Goal: Task Accomplishment & Management: Use online tool/utility

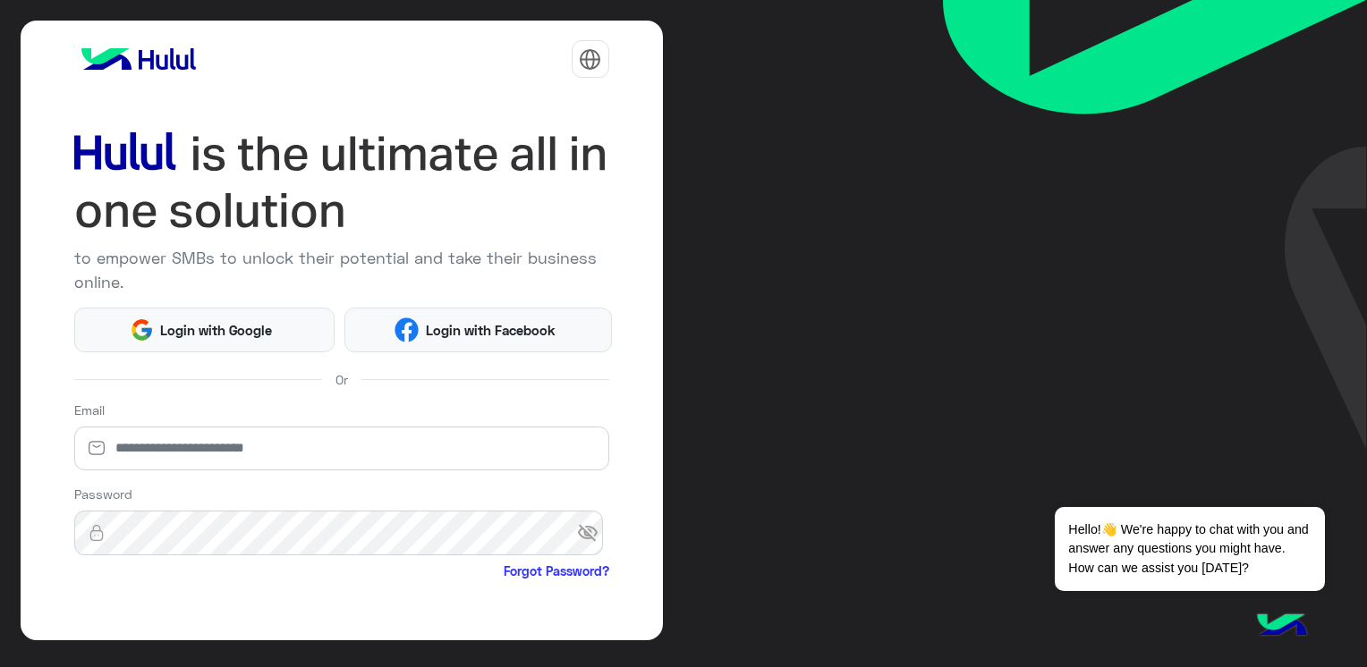
scroll to position [139, 0]
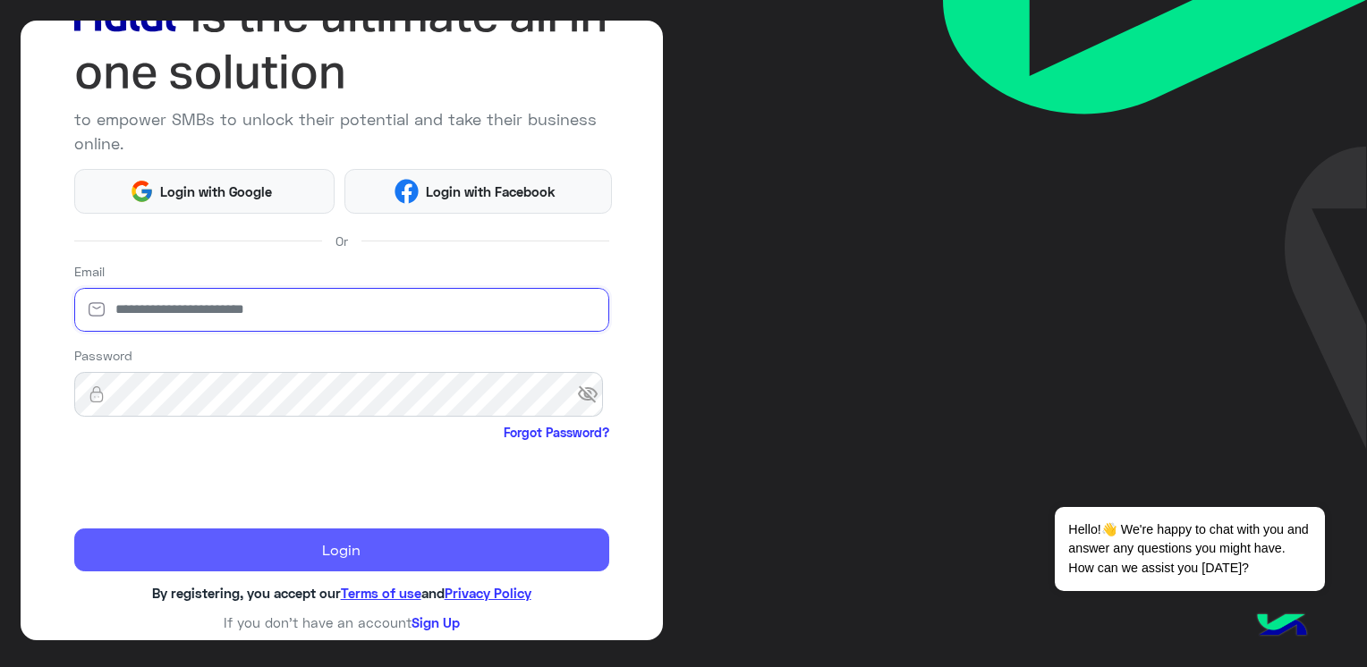
type input "**********"
click at [368, 496] on button "Login" at bounding box center [341, 550] width 535 height 43
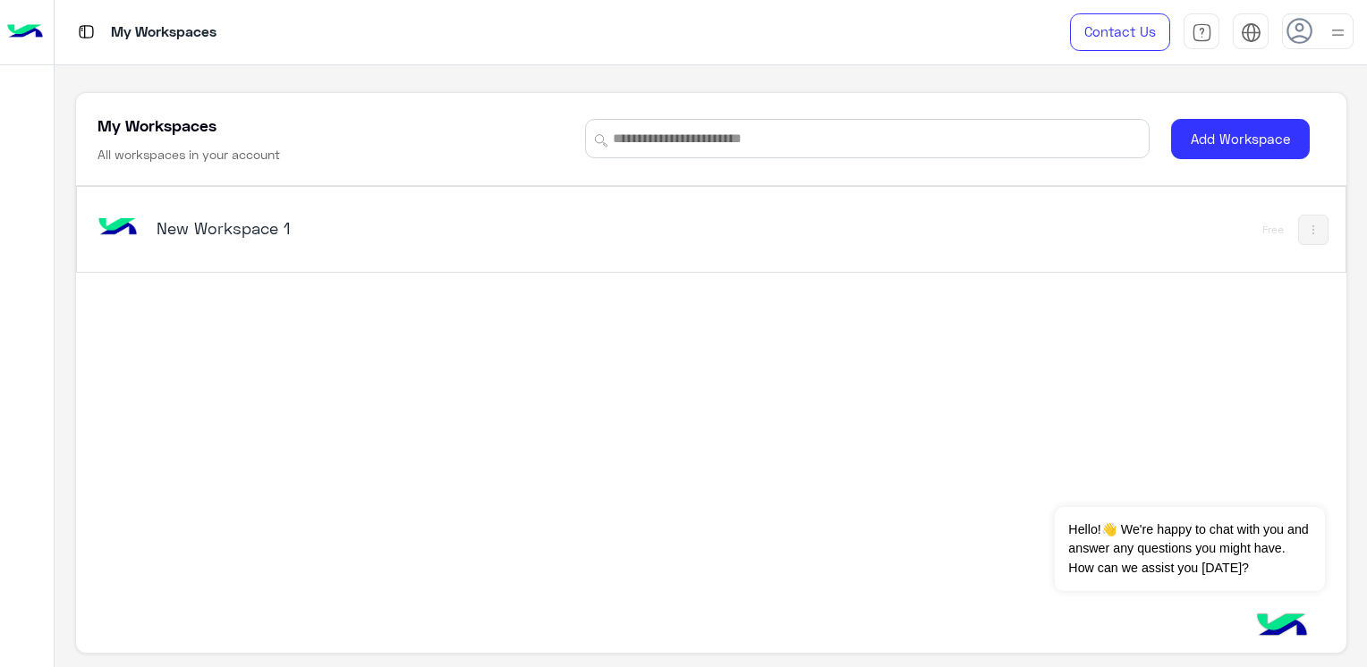
click at [250, 231] on h5 "New Workspace 1" at bounding box center [379, 227] width 445 height 21
click at [158, 219] on h5 "New Workspace 1" at bounding box center [379, 227] width 445 height 21
click at [123, 225] on img at bounding box center [118, 228] width 48 height 48
click at [275, 224] on h5 "New Workspace 1" at bounding box center [379, 227] width 445 height 21
